Goal: Task Accomplishment & Management: Complete application form

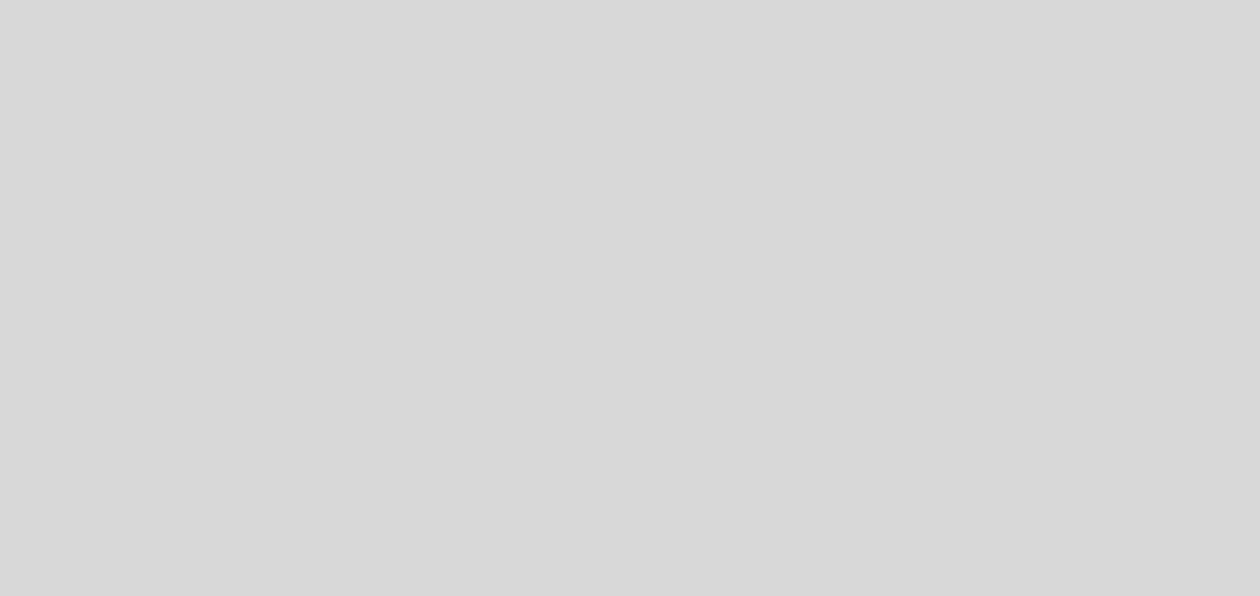
select select "es"
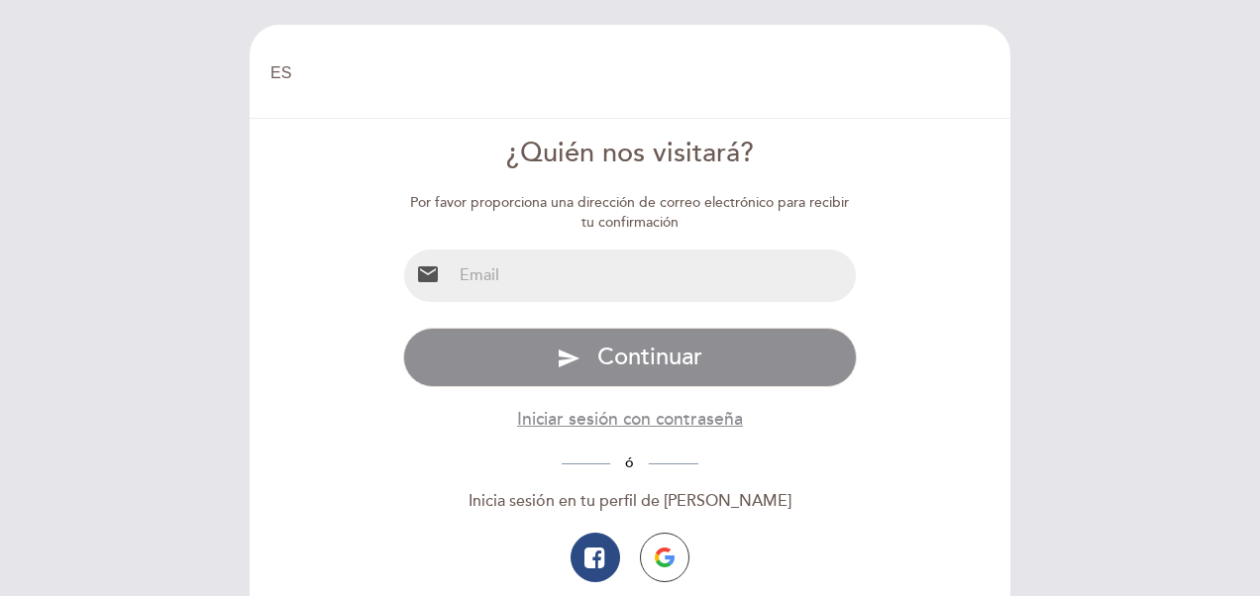
click at [540, 274] on input "email" at bounding box center [654, 276] width 405 height 52
type input "[EMAIL_ADDRESS][DOMAIN_NAME]"
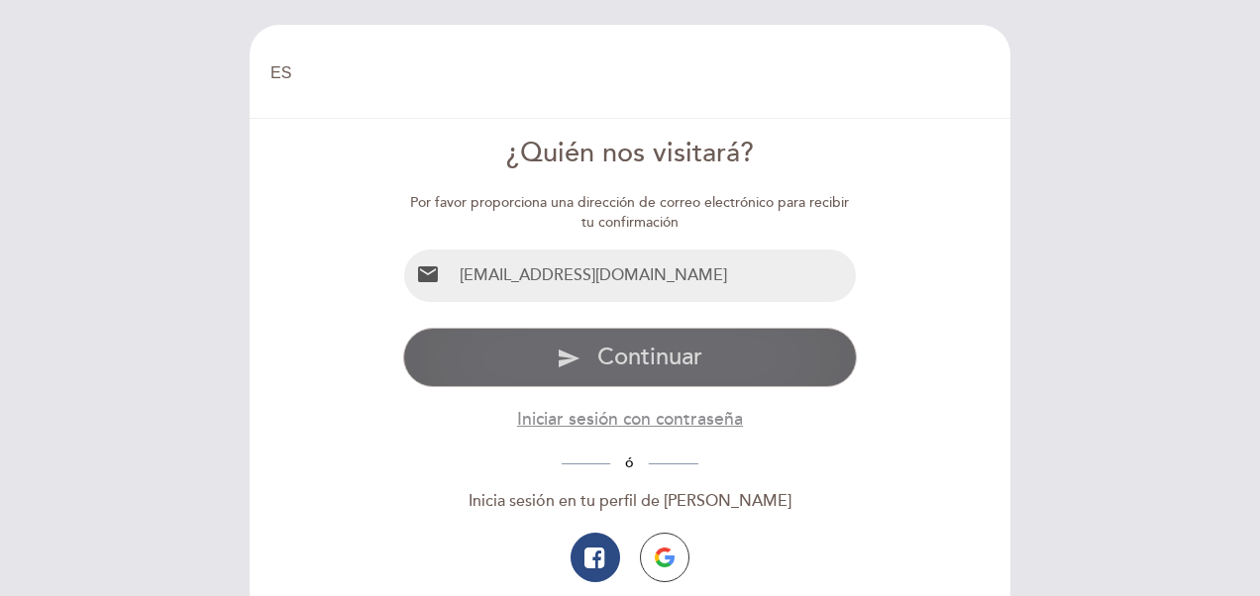
click at [638, 359] on span "Continuar" at bounding box center [649, 357] width 105 height 29
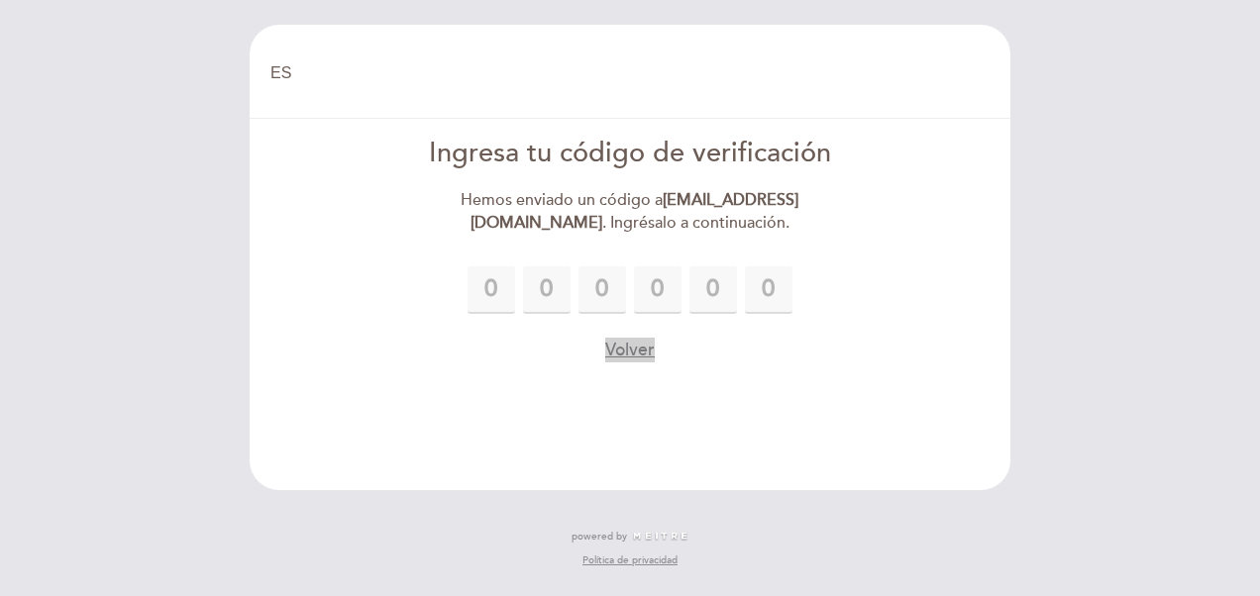
click at [619, 353] on button "Volver" at bounding box center [630, 350] width 50 height 25
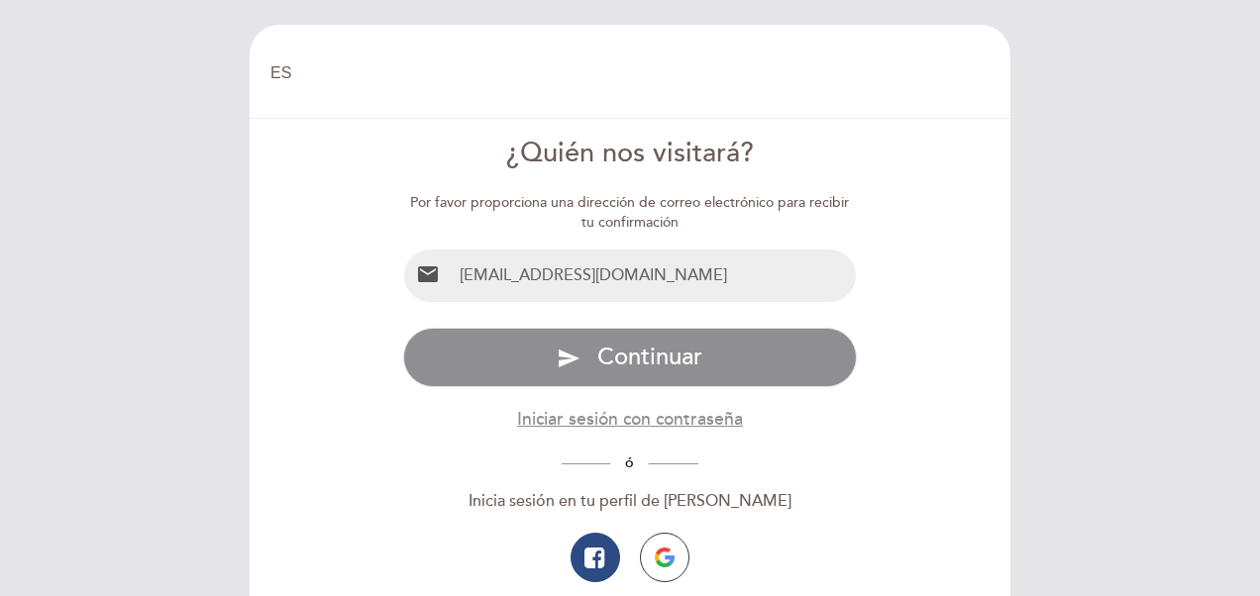
drag, startPoint x: 699, startPoint y: 283, endPoint x: 299, endPoint y: 301, distance: 400.5
click at [299, 301] on form "¿Quién nos visitará? Por favor proporciona una dirección de correo electrónico …" at bounding box center [629, 401] width 733 height 533
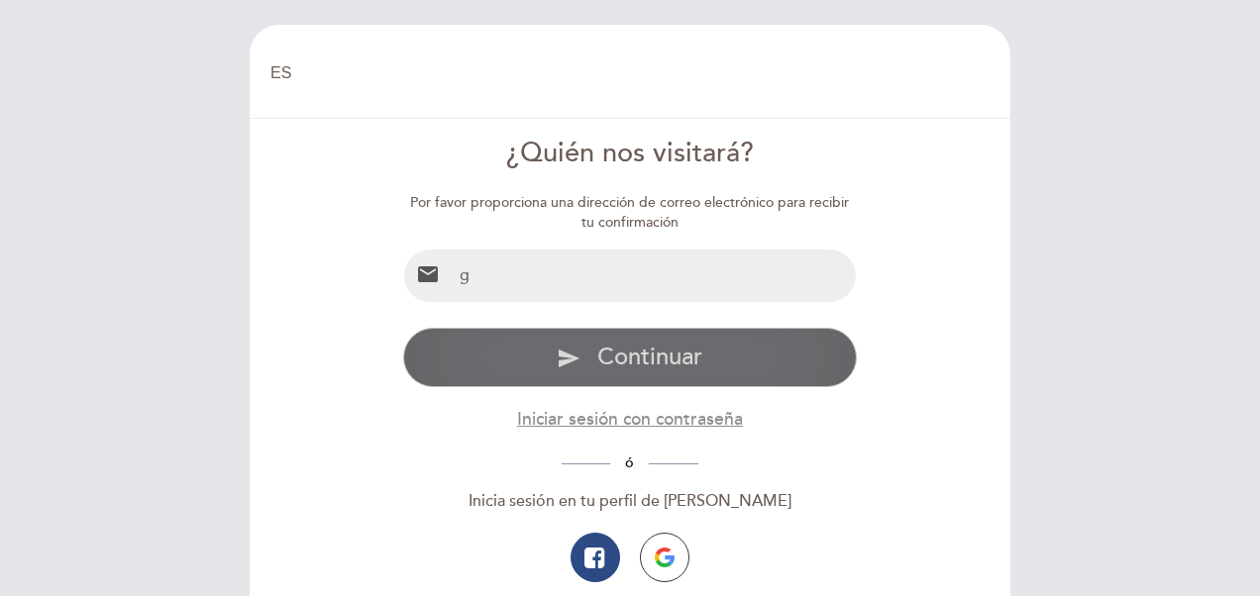
type input "[EMAIL_ADDRESS][DOMAIN_NAME]"
click at [661, 364] on span "Continuar" at bounding box center [649, 357] width 105 height 29
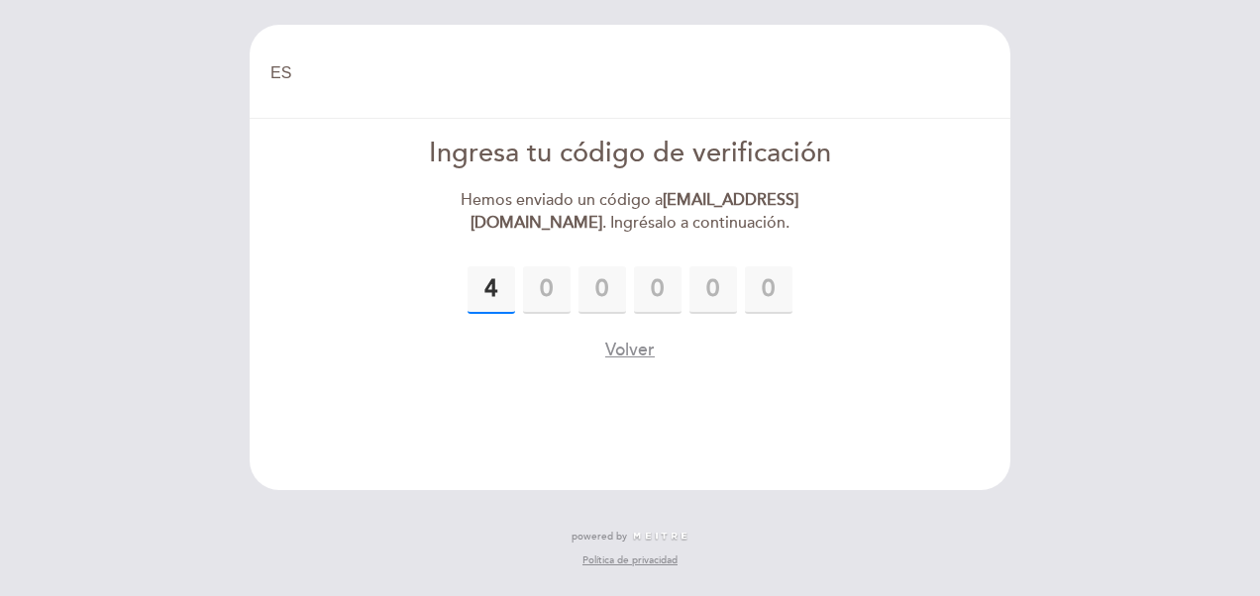
type input "4"
type input "8"
type input "5"
type input "1"
type input "8"
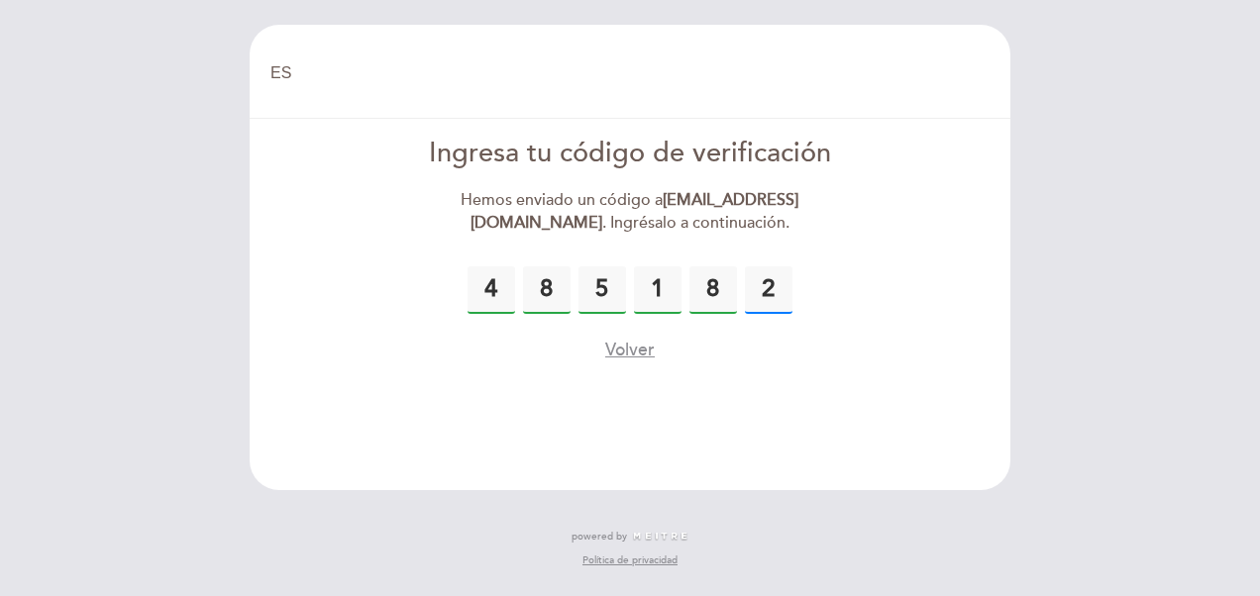
type input "2"
